Goal: Task Accomplishment & Management: Complete application form

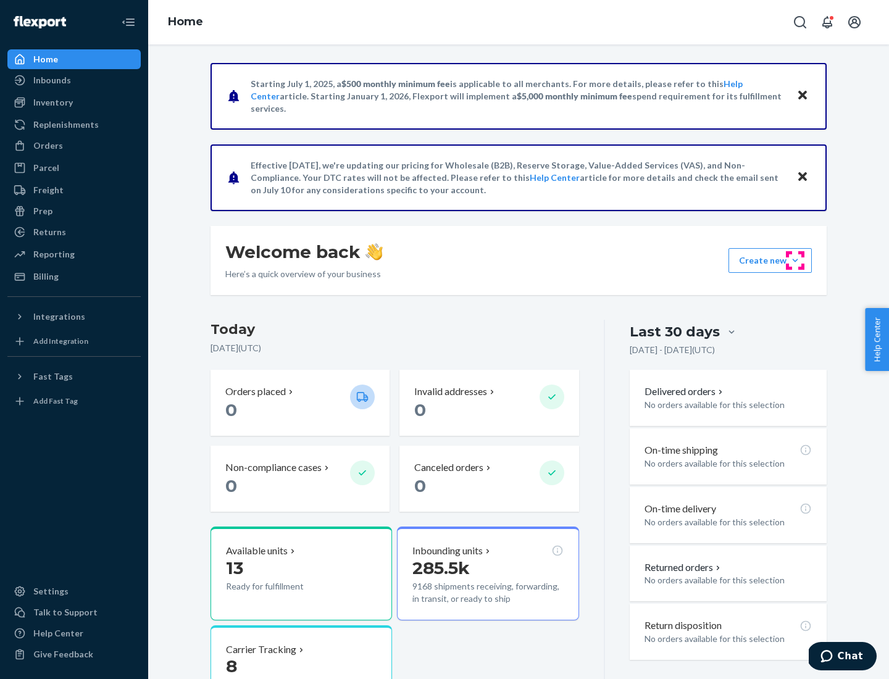
click at [796, 261] on button "Create new Create new inbound Create new order Create new product" at bounding box center [770, 260] width 83 height 25
click at [74, 80] on div "Inbounds" at bounding box center [74, 80] width 131 height 17
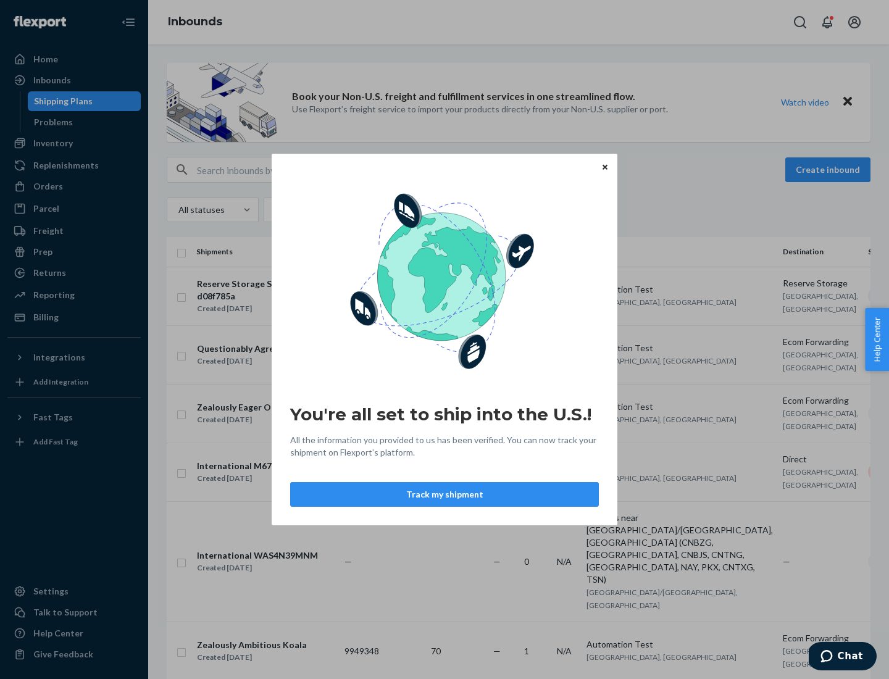
click at [445, 495] on button "Track my shipment" at bounding box center [444, 494] width 309 height 25
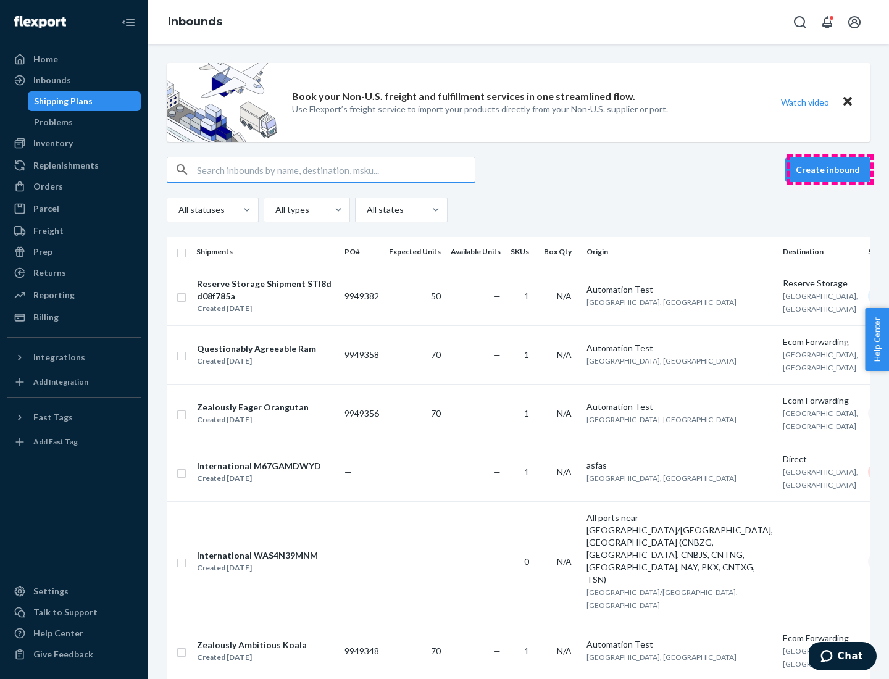
click at [830, 170] on button "Create inbound" at bounding box center [828, 170] width 85 height 25
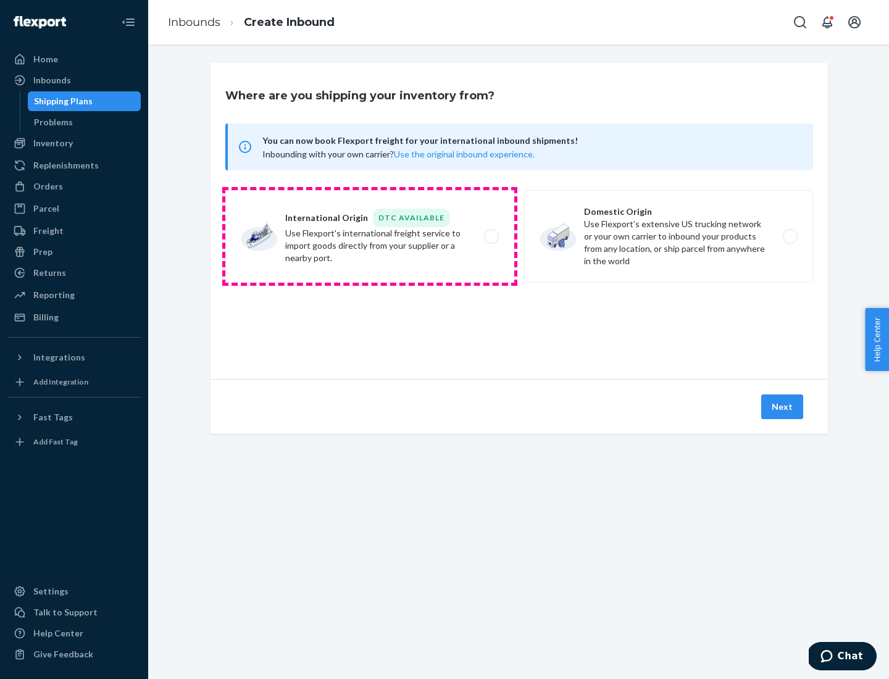
click at [370, 237] on label "International Origin DTC Available Use Flexport's international freight service…" at bounding box center [369, 236] width 289 height 93
click at [491, 237] on input "International Origin DTC Available Use Flexport's international freight service…" at bounding box center [495, 237] width 8 height 8
radio input "true"
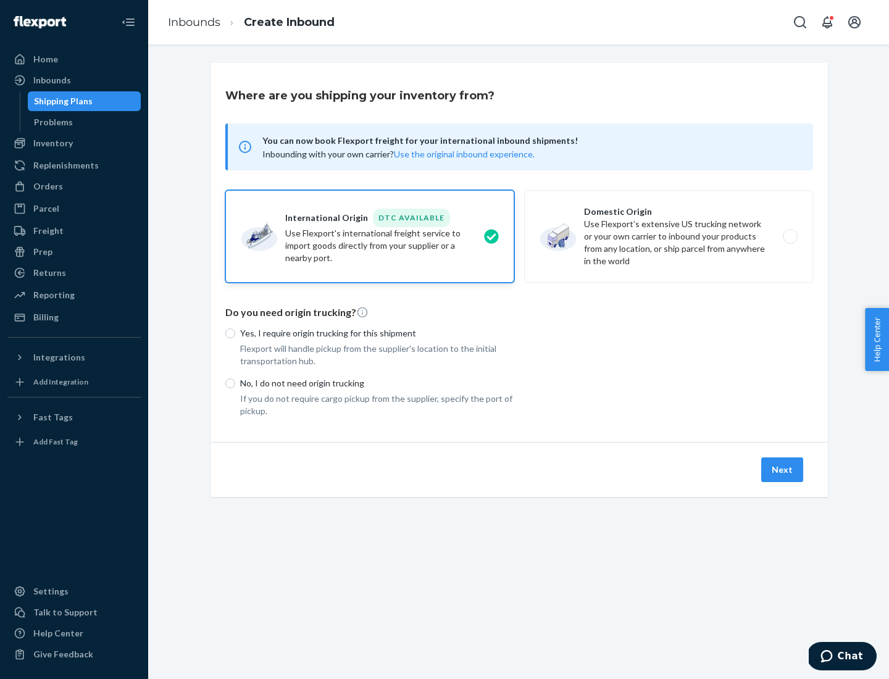
click at [377, 383] on p "No, I do not need origin trucking" at bounding box center [377, 383] width 274 height 12
click at [235, 383] on input "No, I do not need origin trucking" at bounding box center [230, 384] width 10 height 10
radio input "true"
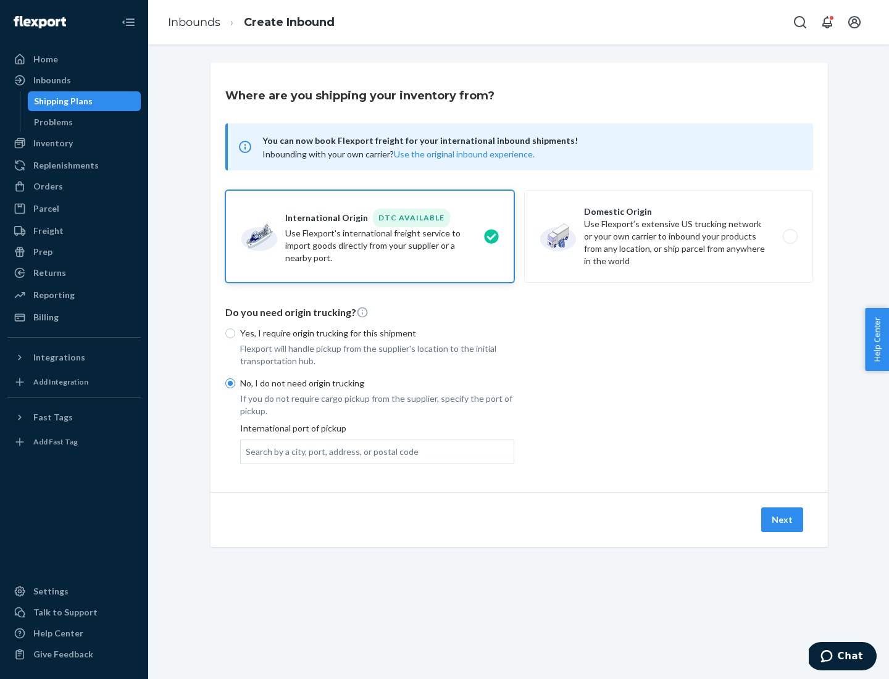
click at [329, 452] on div "Search by a city, port, address, or postal code" at bounding box center [332, 452] width 173 height 12
click at [247, 452] on input "Search by a city, port, address, or postal code" at bounding box center [246, 452] width 1 height 12
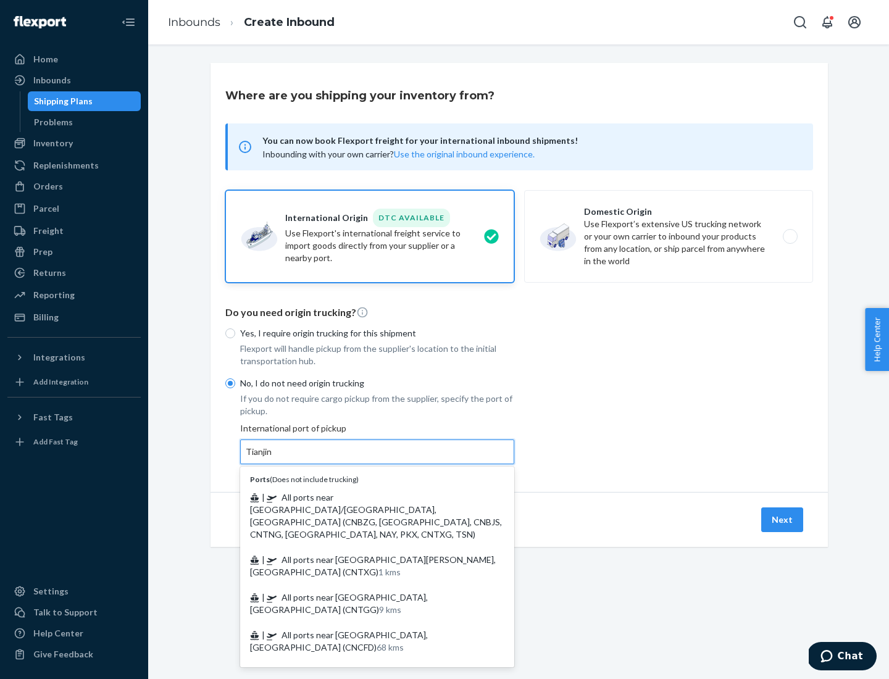
click at [365, 497] on span "| All ports near [GEOGRAPHIC_DATA]/[GEOGRAPHIC_DATA], [GEOGRAPHIC_DATA] (CNBZG,…" at bounding box center [376, 516] width 252 height 48
click at [273, 458] on input "Tianjin" at bounding box center [259, 452] width 27 height 12
type input "All ports near [GEOGRAPHIC_DATA]/[GEOGRAPHIC_DATA], [GEOGRAPHIC_DATA] (CNBZG, […"
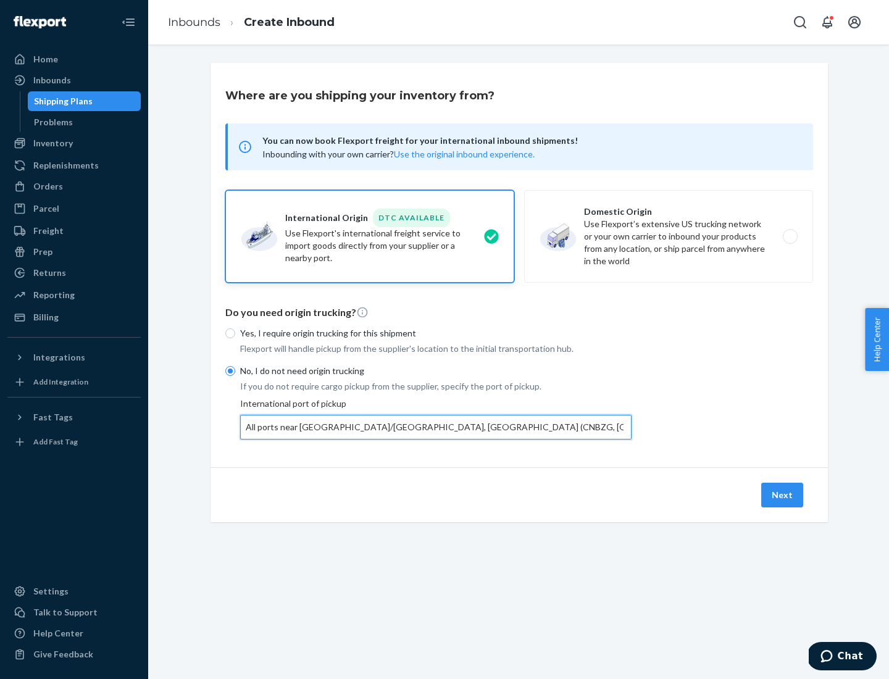
click at [783, 495] on button "Next" at bounding box center [783, 495] width 42 height 25
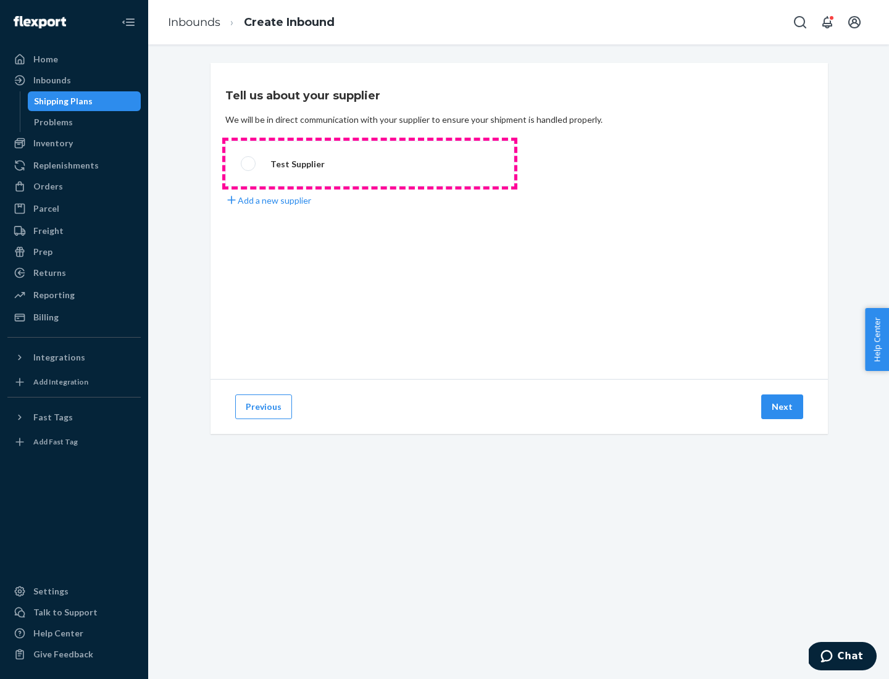
click at [370, 164] on label "Test Supplier" at bounding box center [369, 164] width 289 height 46
click at [249, 164] on input "Test Supplier" at bounding box center [245, 164] width 8 height 8
radio input "true"
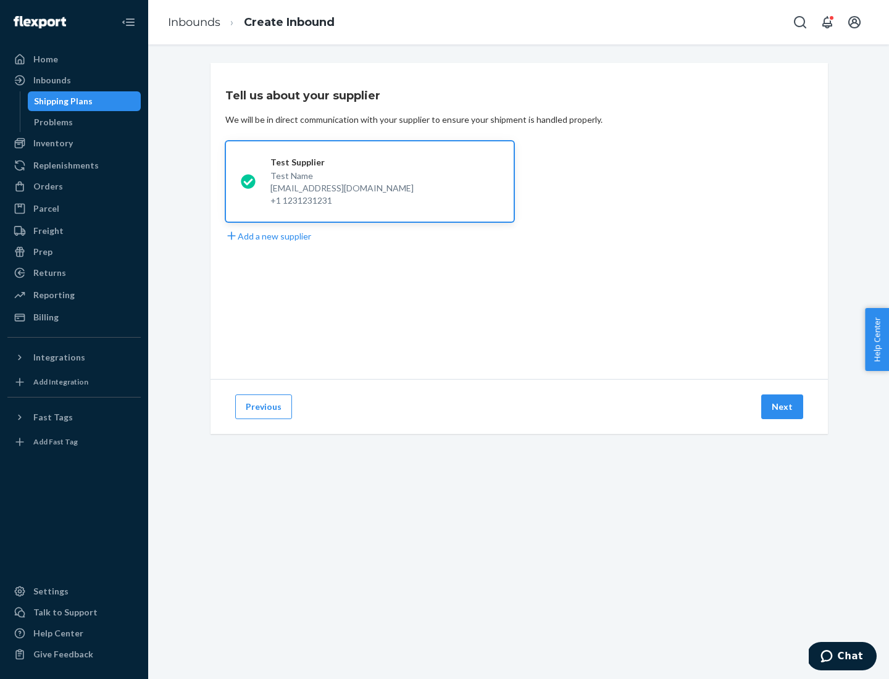
click at [783, 407] on button "Next" at bounding box center [783, 407] width 42 height 25
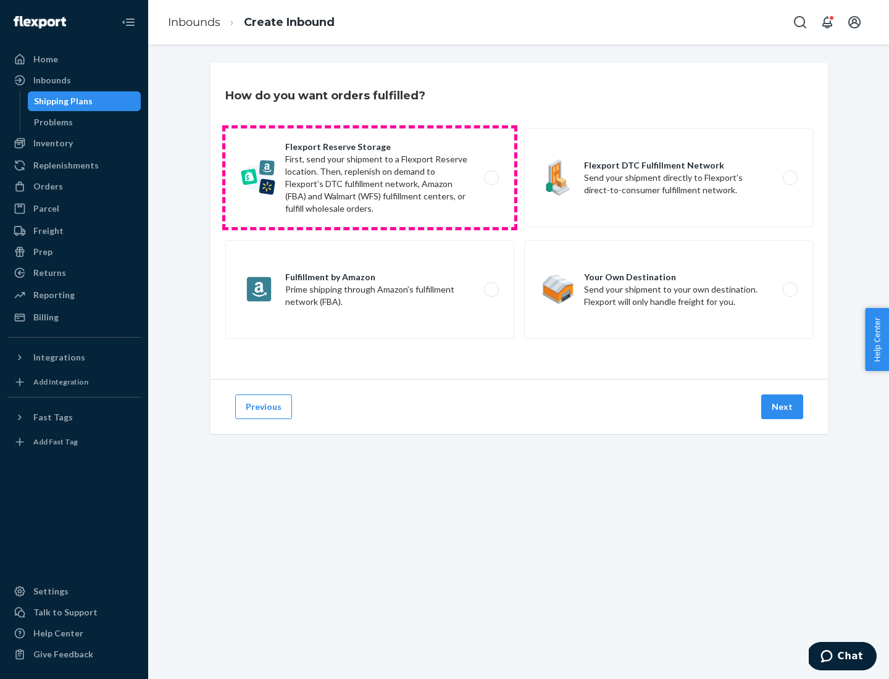
click at [370, 178] on label "Flexport Reserve Storage First, send your shipment to a Flexport Reserve locati…" at bounding box center [369, 177] width 289 height 99
click at [491, 178] on input "Flexport Reserve Storage First, send your shipment to a Flexport Reserve locati…" at bounding box center [495, 178] width 8 height 8
radio input "true"
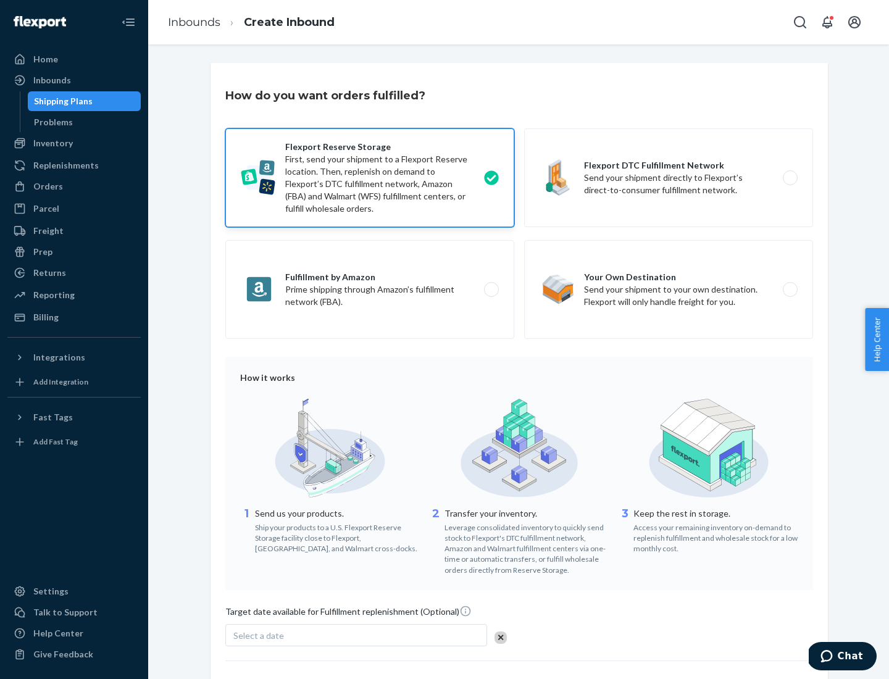
scroll to position [101, 0]
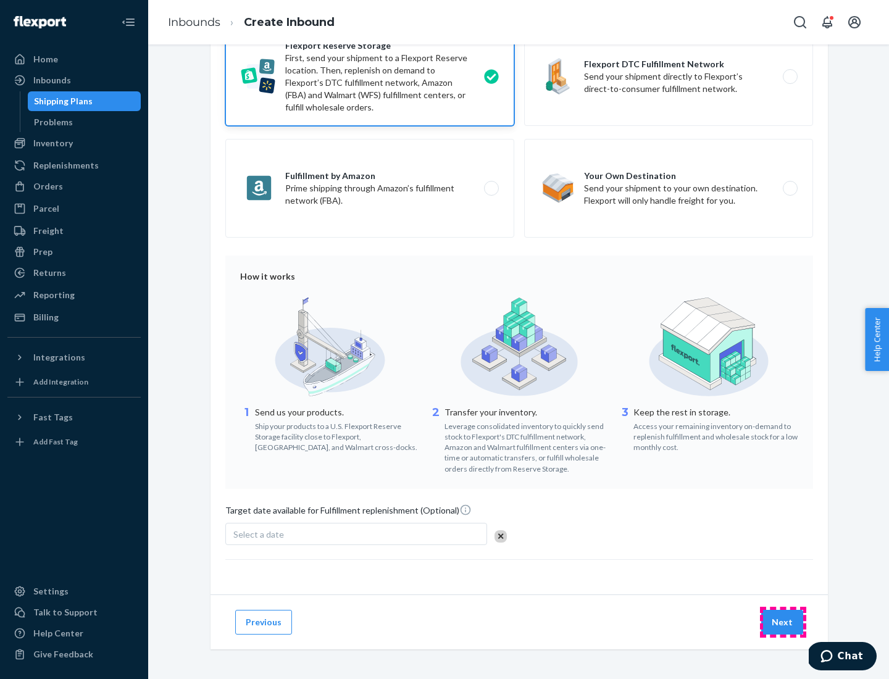
click at [783, 622] on button "Next" at bounding box center [783, 622] width 42 height 25
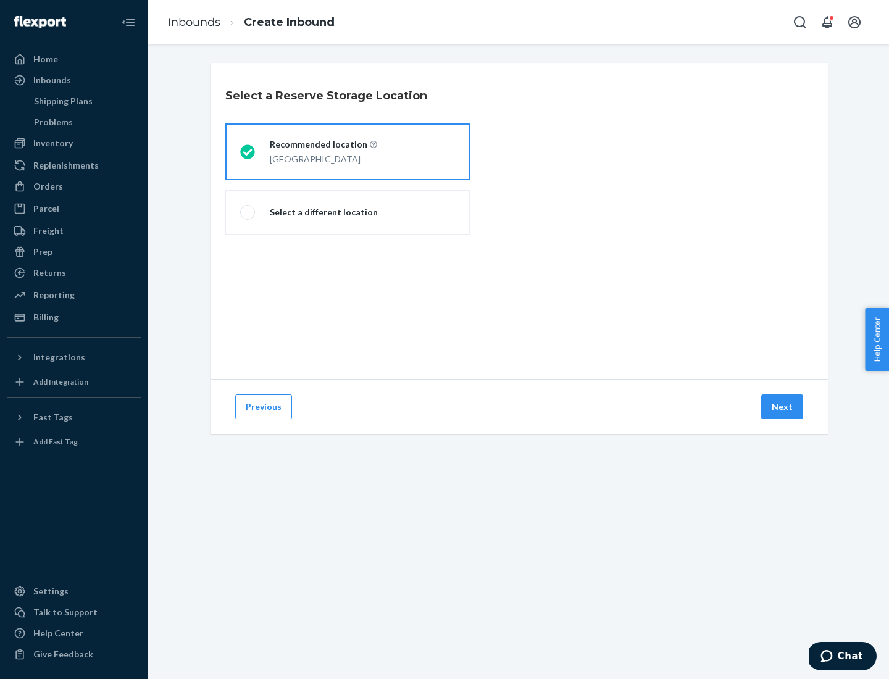
click at [348, 152] on div "[GEOGRAPHIC_DATA]" at bounding box center [323, 158] width 107 height 15
click at [248, 152] on input "Recommended location [GEOGRAPHIC_DATA]" at bounding box center [244, 152] width 8 height 8
click at [783, 407] on button "Next" at bounding box center [783, 407] width 42 height 25
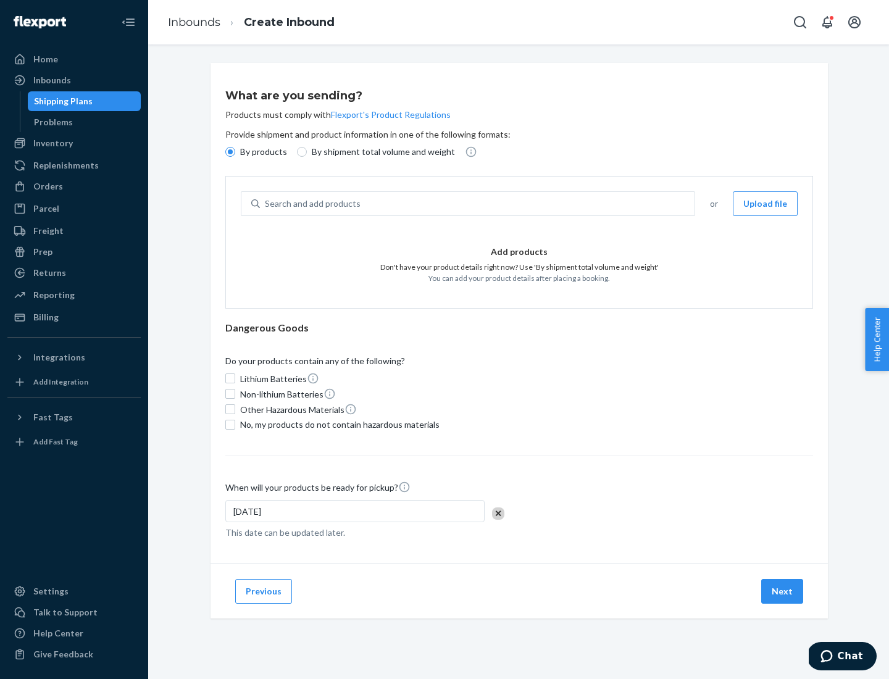
click at [478, 204] on div "Search and add products" at bounding box center [477, 204] width 435 height 22
click at [266, 204] on input "Search and add products" at bounding box center [265, 204] width 1 height 12
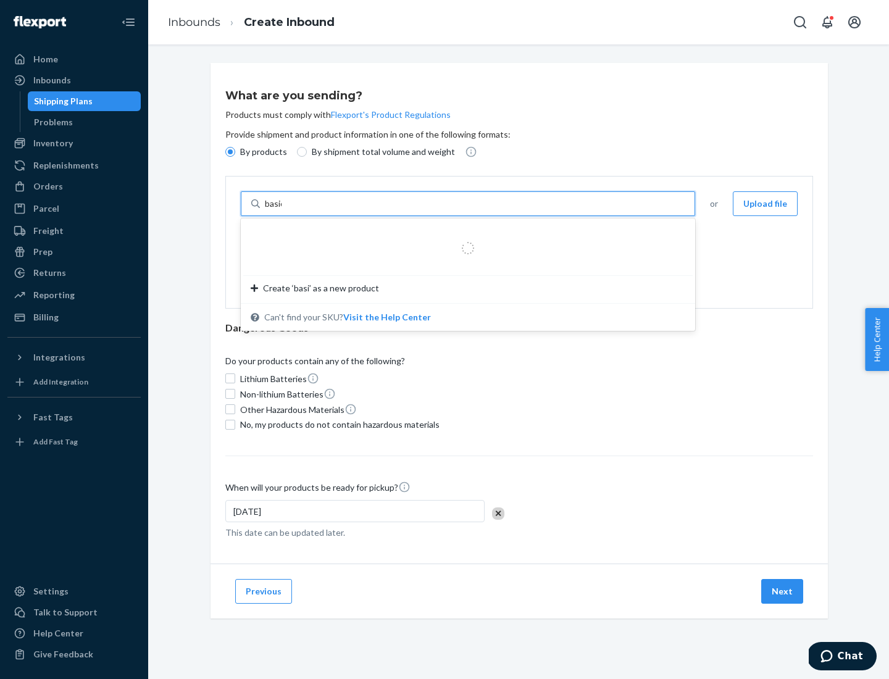
type input "basic"
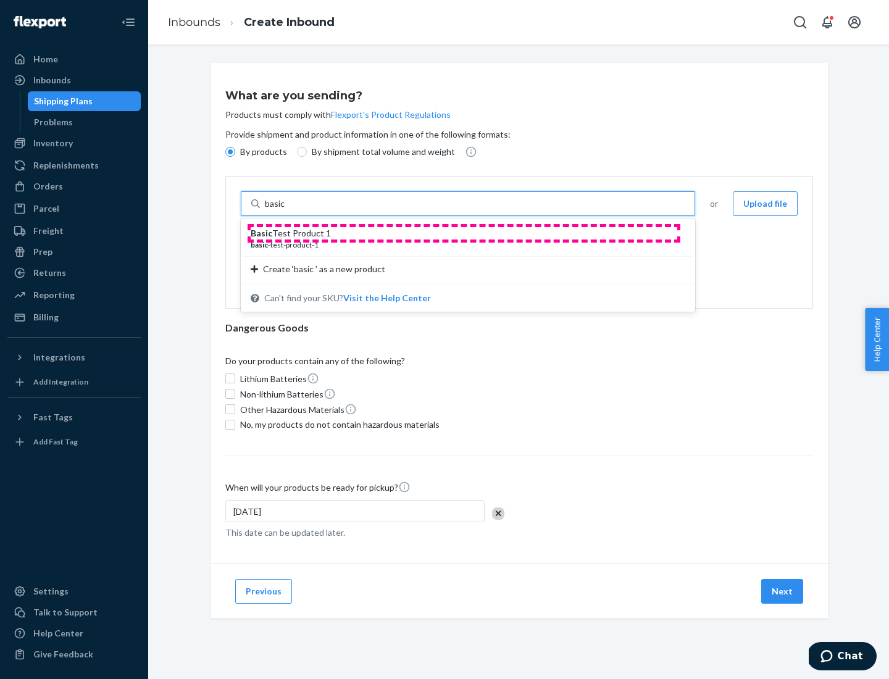
click at [464, 233] on div "Basic Test Product 1" at bounding box center [463, 233] width 425 height 12
click at [287, 210] on input "basic" at bounding box center [276, 204] width 22 height 12
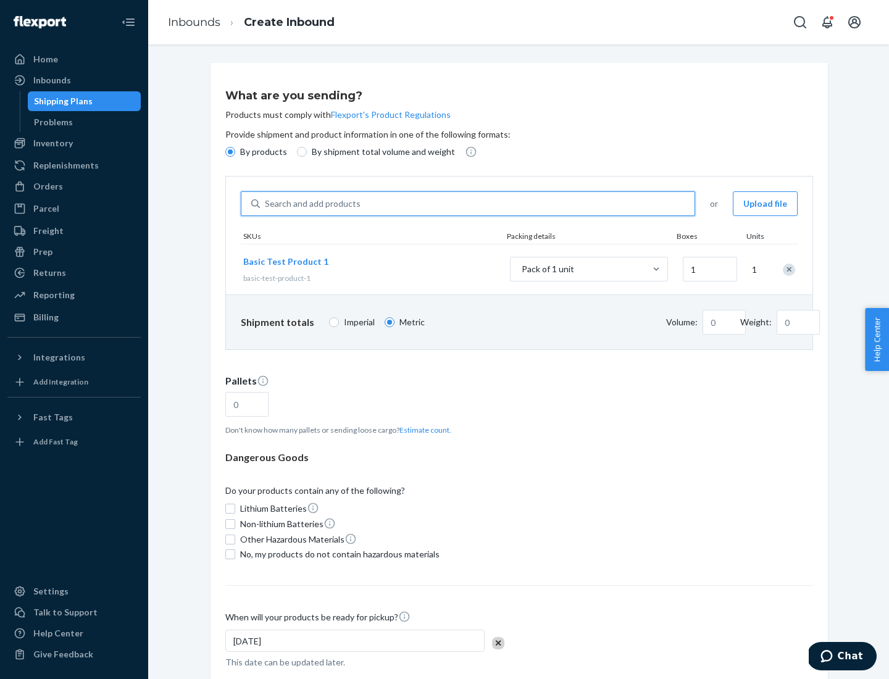
type input "1.09"
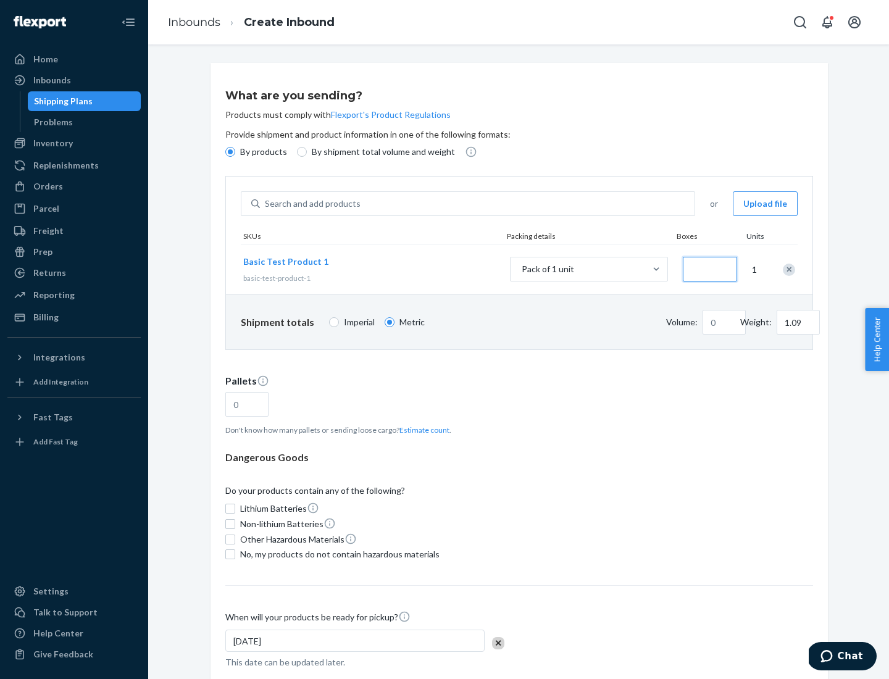
type input "3.27"
type input "3"
type input "0.01"
type input "32.66"
type input "30"
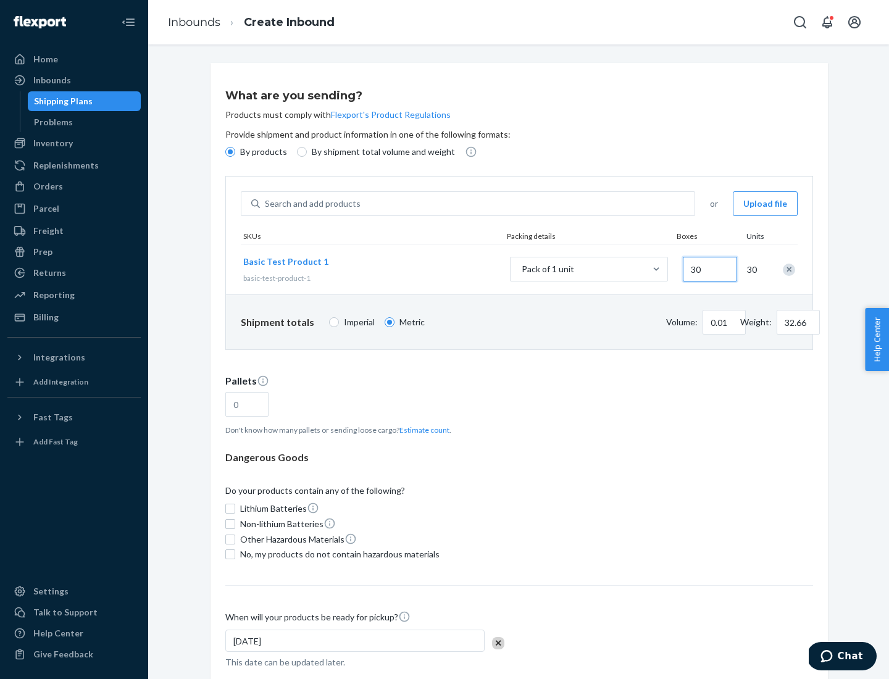
type input "0.07"
type input "326.59"
type input "300"
type input "0.68"
type input "3265.86"
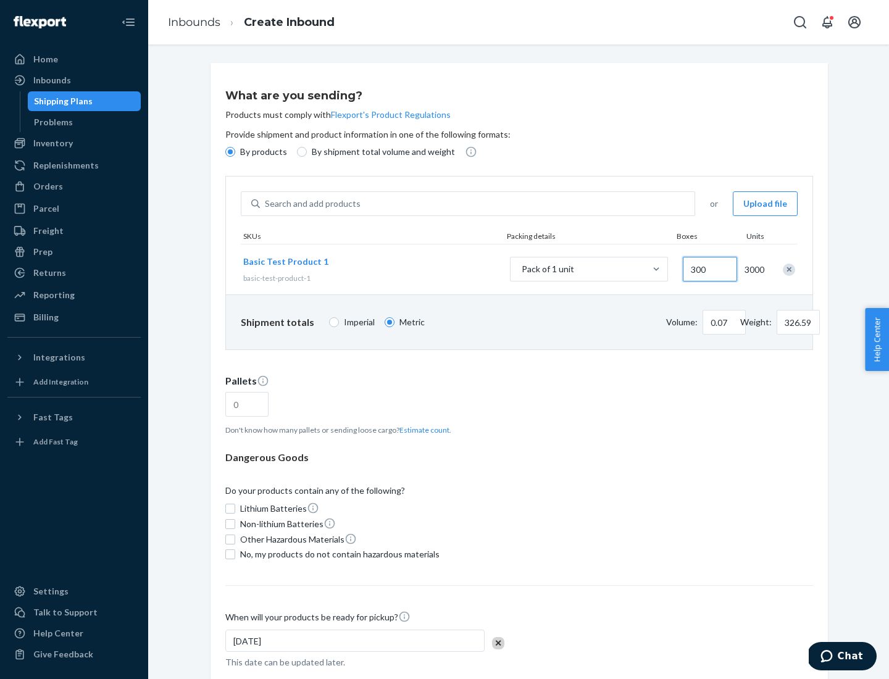
type input "3000"
type input "1.09"
type input "1"
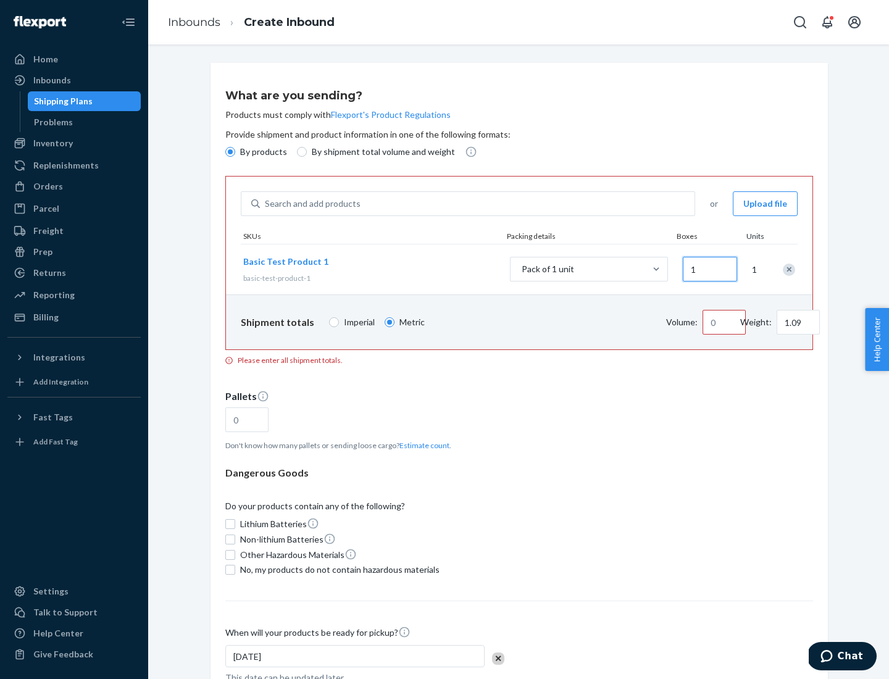
type input "10.89"
type input "10"
type input "0.02"
type input "108.86"
type input "100"
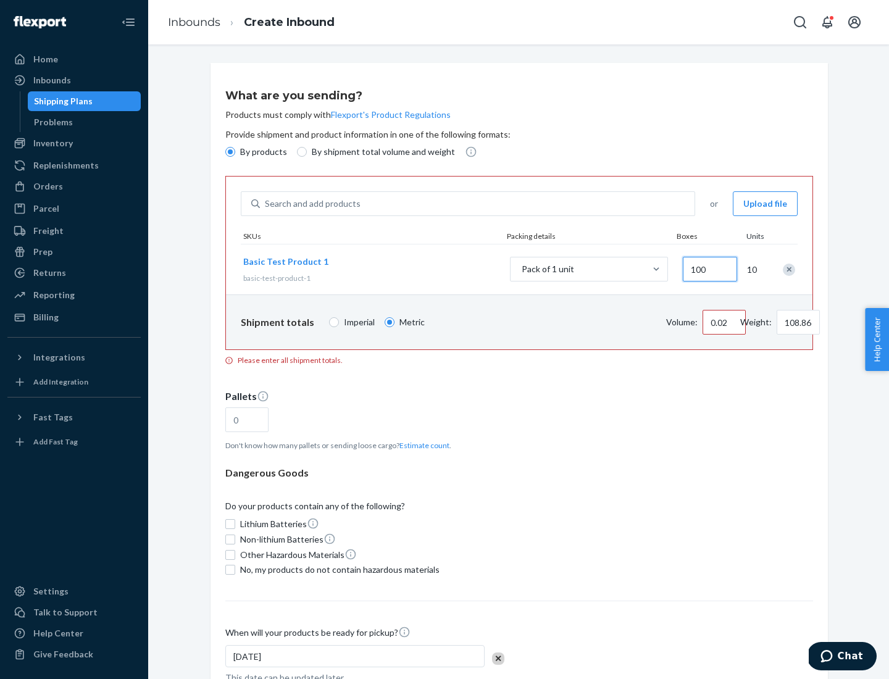
type input "0.23"
type input "1088.62"
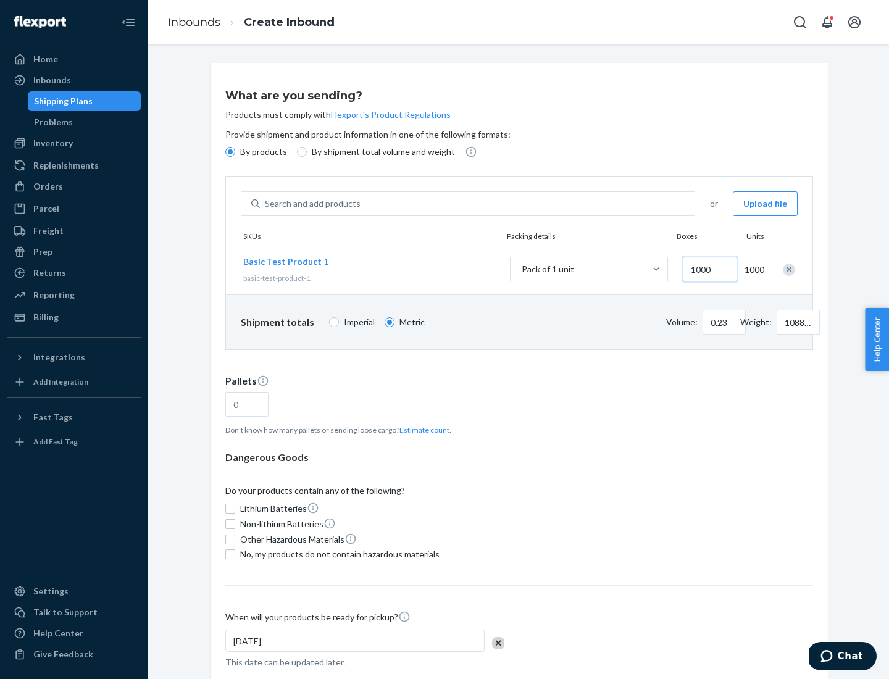
scroll to position [43, 0]
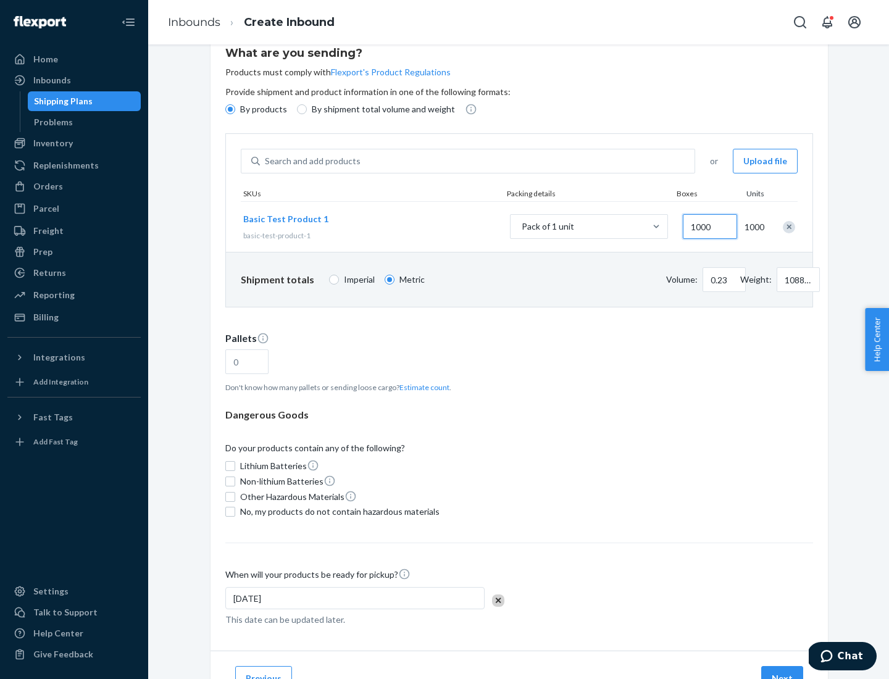
type input "1000"
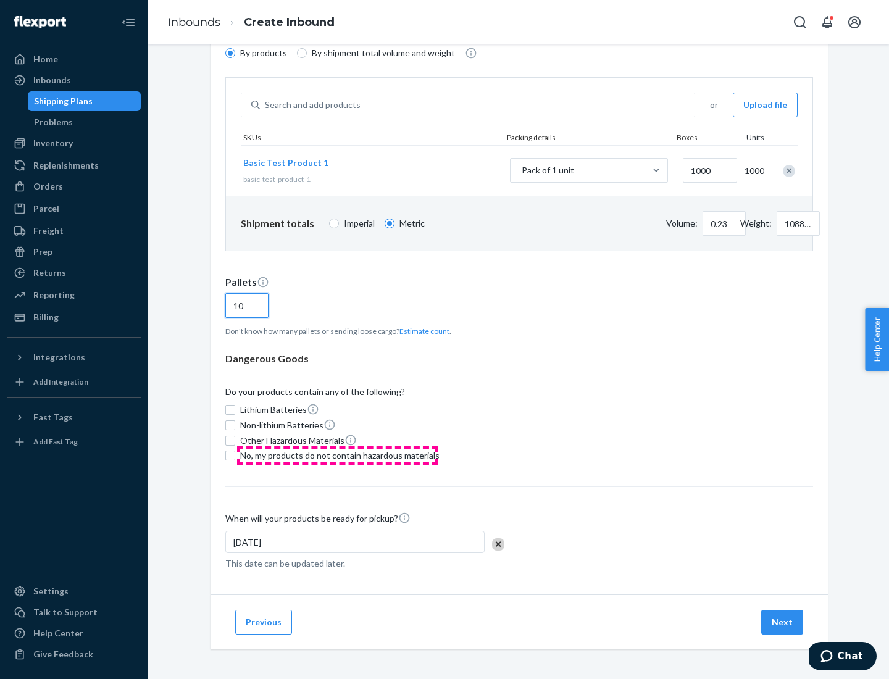
type input "10"
click at [338, 456] on span "No, my products do not contain hazardous materials" at bounding box center [340, 456] width 200 height 12
click at [235, 456] on input "No, my products do not contain hazardous materials" at bounding box center [230, 456] width 10 height 10
checkbox input "true"
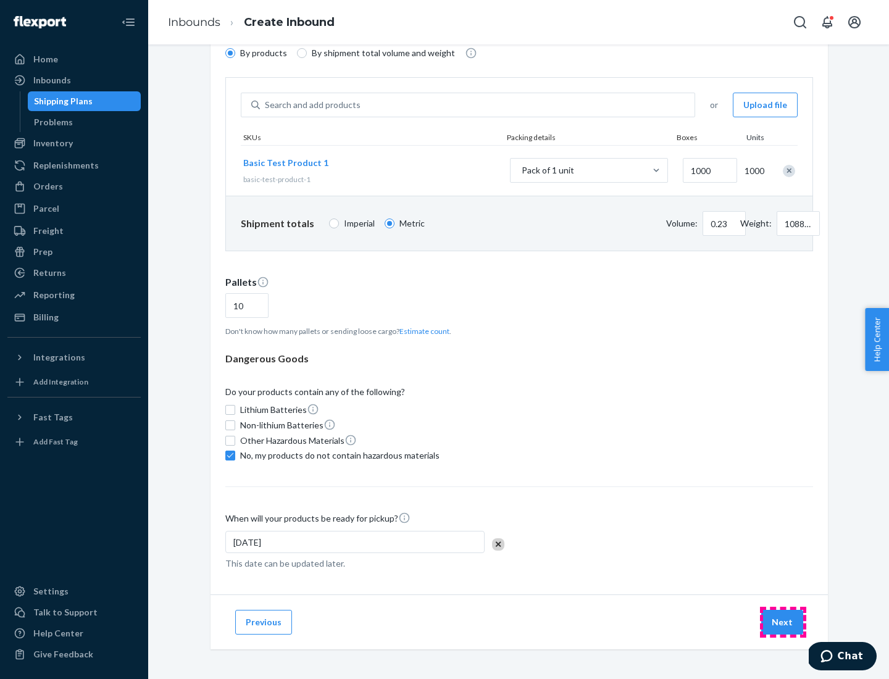
click at [783, 623] on button "Next" at bounding box center [783, 622] width 42 height 25
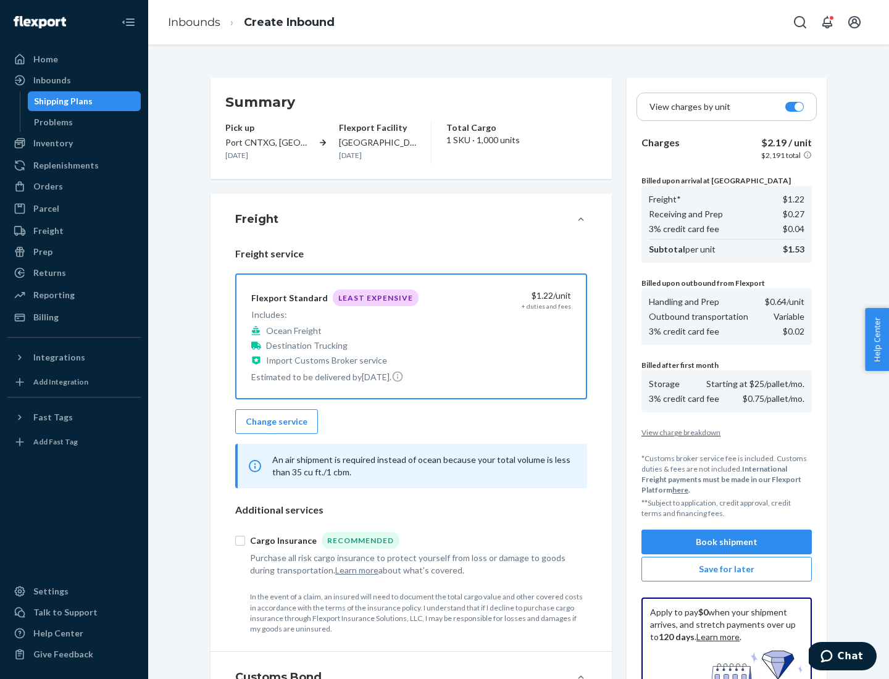
scroll to position [180, 0]
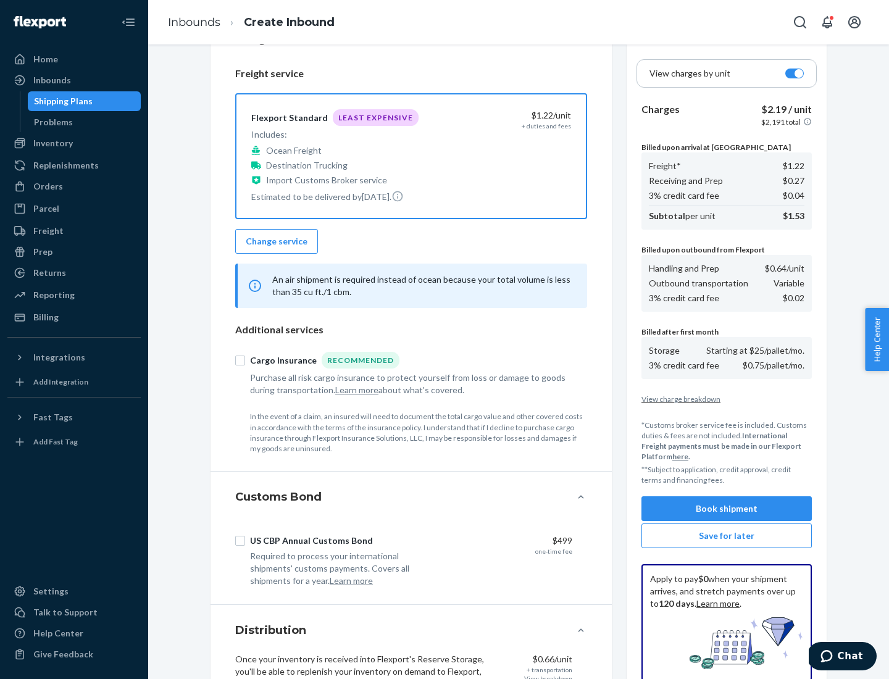
click at [727, 509] on button "Book shipment" at bounding box center [727, 509] width 170 height 25
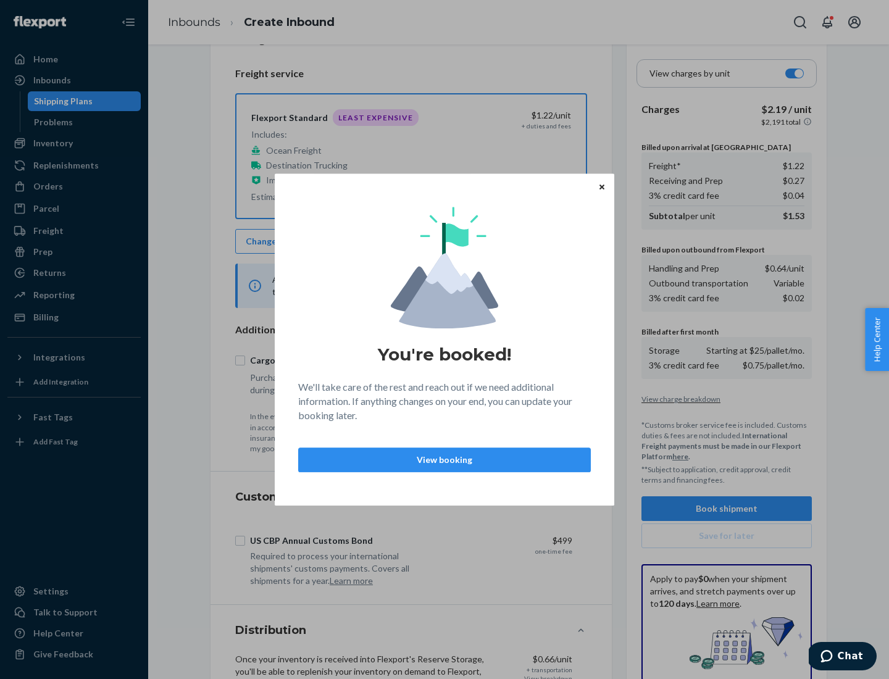
click at [445, 460] on p "View booking" at bounding box center [445, 460] width 272 height 12
